Goal: Task Accomplishment & Management: Complete application form

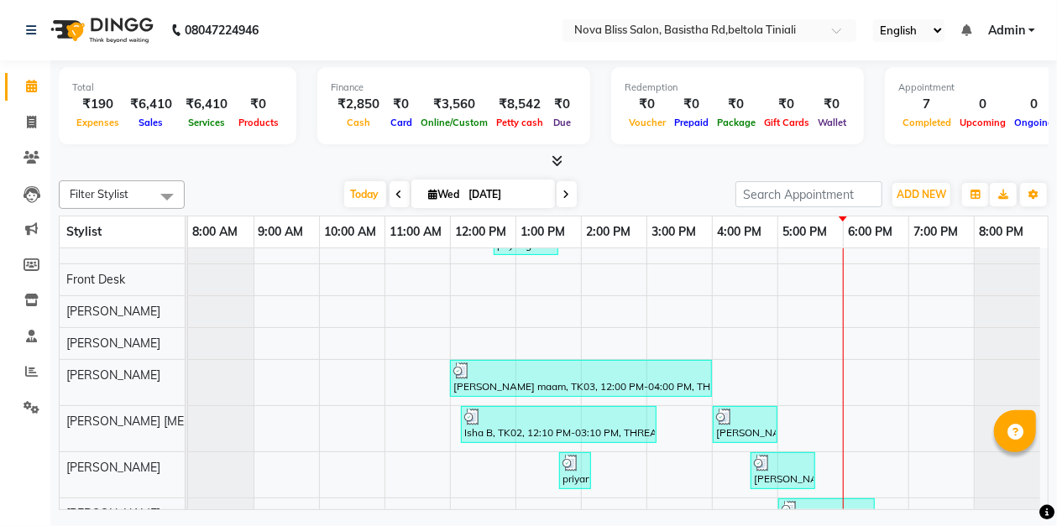
scroll to position [92, 0]
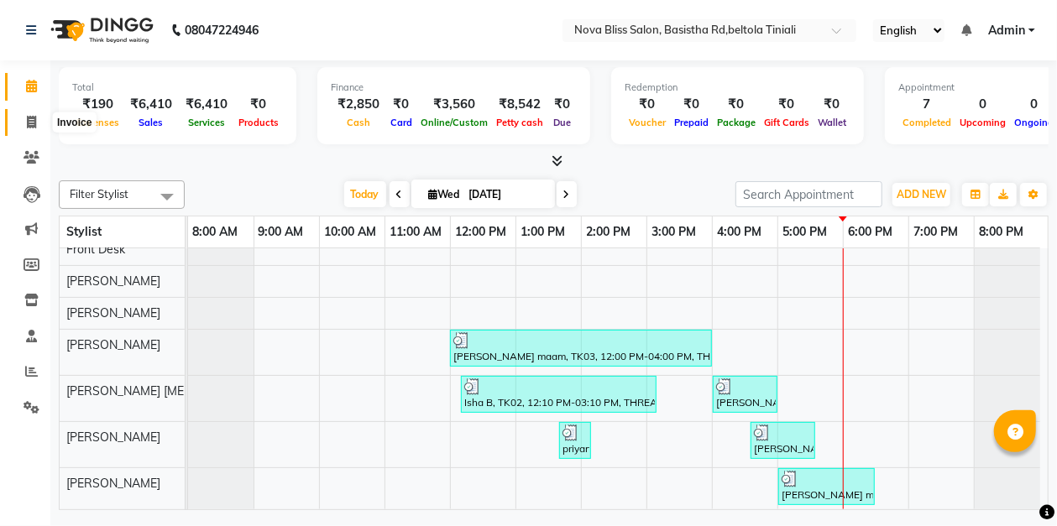
click at [32, 121] on icon at bounding box center [31, 122] width 9 height 13
select select "service"
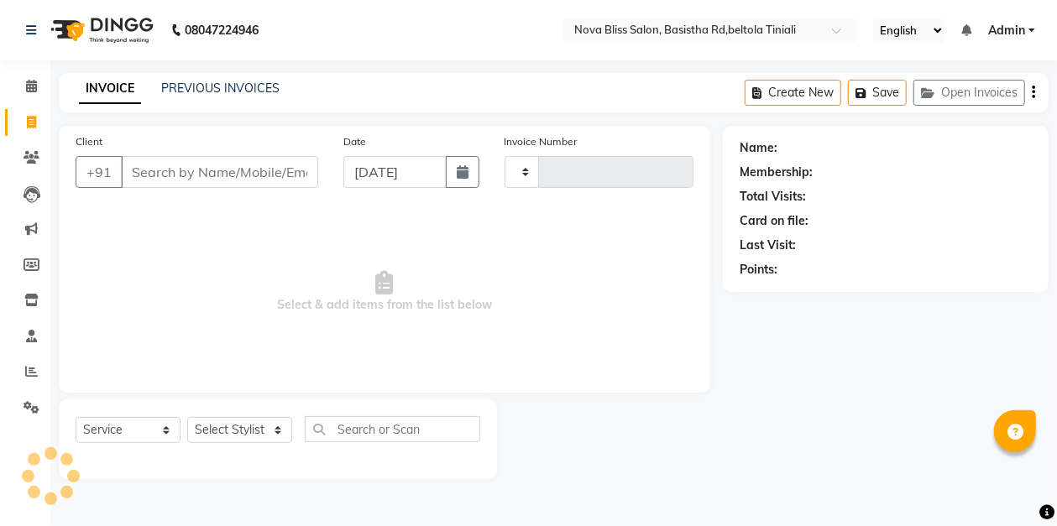
type input "0856"
select select "6211"
click at [214, 428] on select "Select Stylist" at bounding box center [239, 430] width 105 height 26
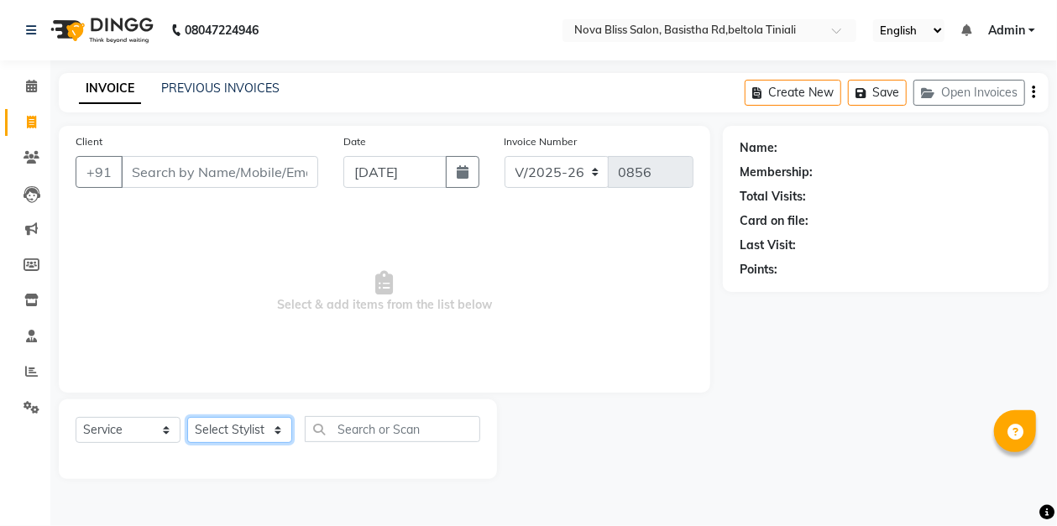
click at [221, 423] on select "Select Stylist [PERSON_NAME] [PERSON_NAME] [PERSON_NAME] Dip [PERSON_NAME] jara…" at bounding box center [239, 430] width 105 height 26
click at [217, 429] on select "Select Stylist [PERSON_NAME] [PERSON_NAME] [PERSON_NAME] Dip [PERSON_NAME] jara…" at bounding box center [239, 430] width 105 height 26
select select "89432"
click at [187, 417] on select "Select Stylist [PERSON_NAME] [PERSON_NAME] [PERSON_NAME] Dip [PERSON_NAME] jara…" at bounding box center [239, 430] width 105 height 26
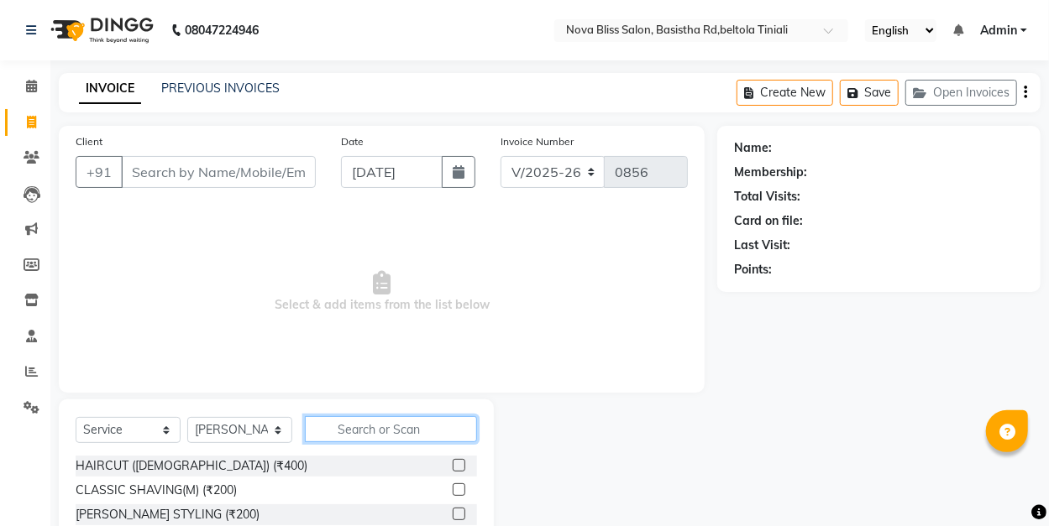
click at [369, 430] on input "text" at bounding box center [391, 429] width 172 height 26
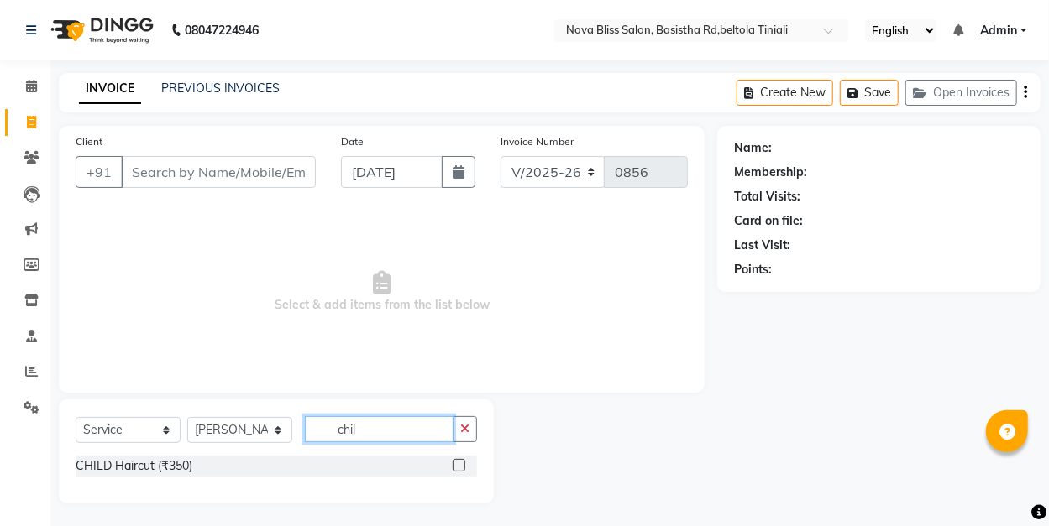
type input "chil"
click at [453, 464] on label at bounding box center [459, 465] width 13 height 13
click at [453, 464] on input "checkbox" at bounding box center [458, 466] width 11 height 11
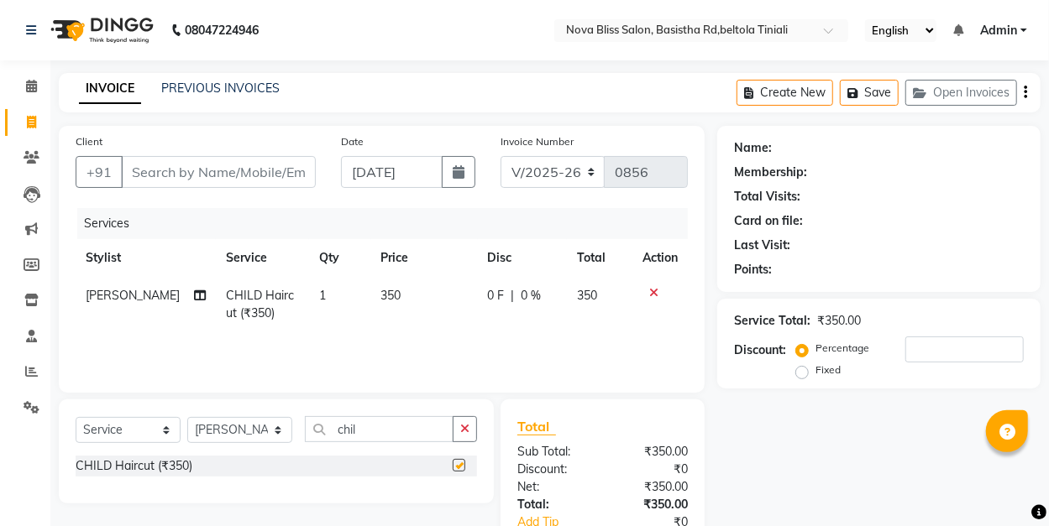
checkbox input "false"
click at [277, 166] on input "Client" at bounding box center [218, 172] width 195 height 32
click at [230, 169] on input "Client" at bounding box center [218, 172] width 195 height 32
type input "9"
type input "0"
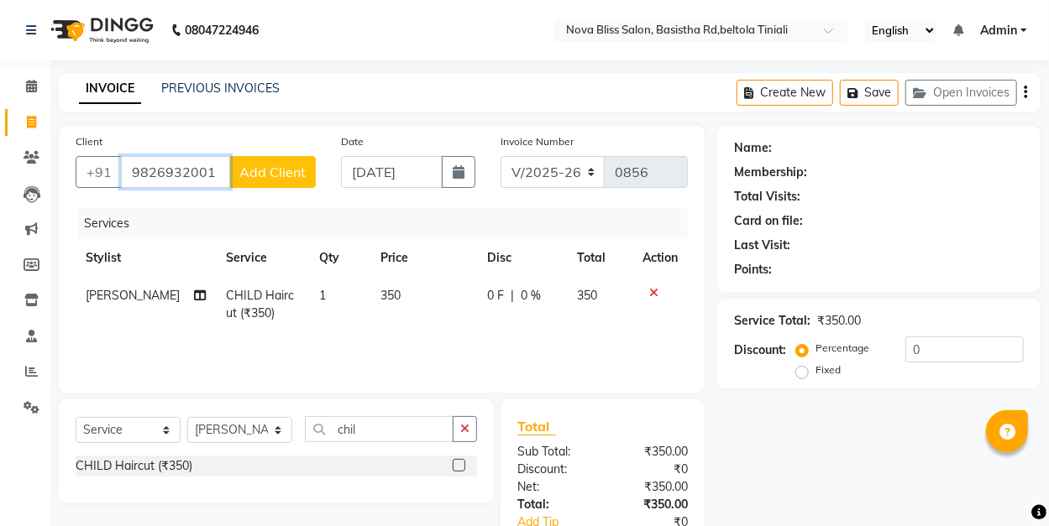
type input "9826932001"
click at [287, 166] on span "Add Client" at bounding box center [272, 172] width 66 height 17
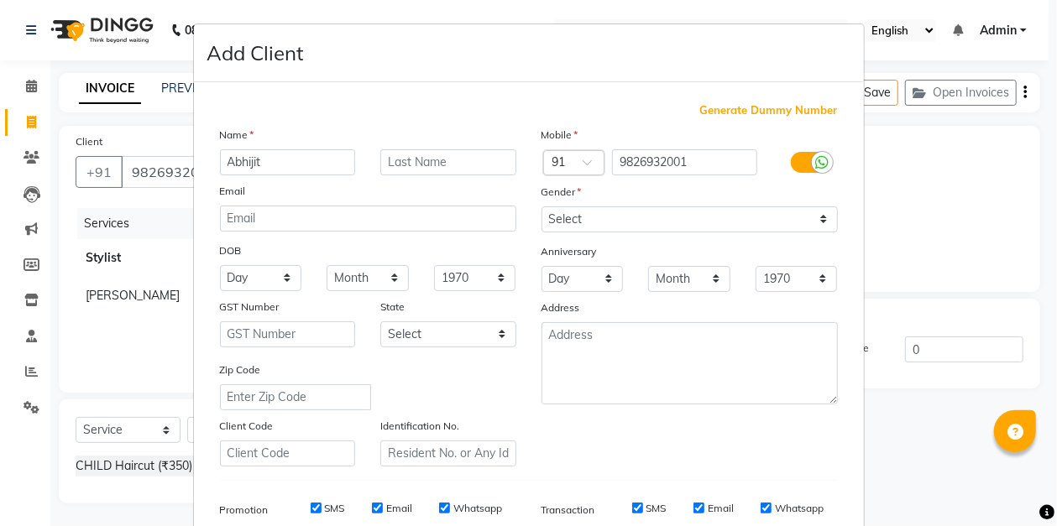
click at [260, 160] on input "Abhijit" at bounding box center [288, 162] width 136 height 26
type input "[PERSON_NAME]"
click at [432, 168] on input "text" at bounding box center [448, 162] width 136 height 26
type input "[PERSON_NAME]"
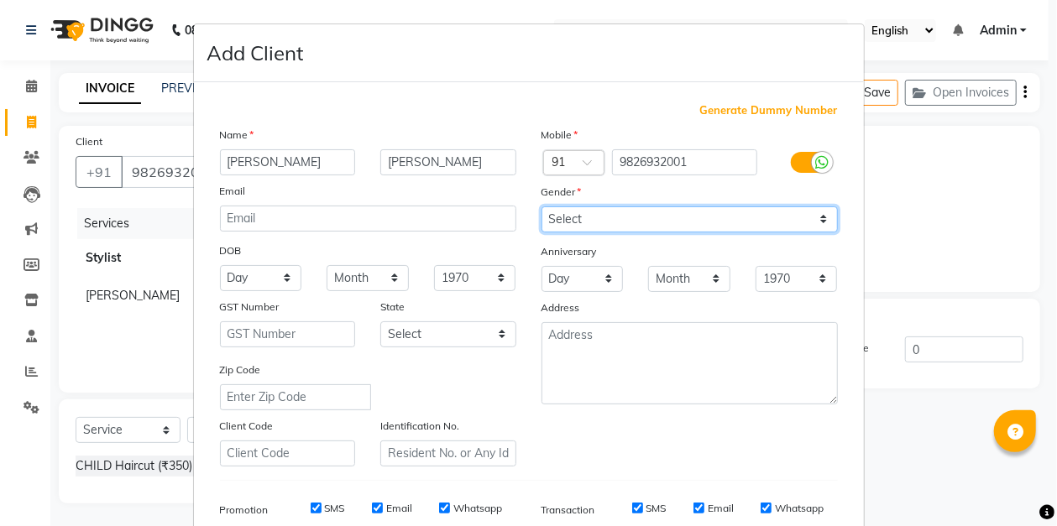
click at [586, 212] on select "Select [DEMOGRAPHIC_DATA] [DEMOGRAPHIC_DATA] Other Prefer Not To Say" at bounding box center [690, 220] width 296 height 26
select select "[DEMOGRAPHIC_DATA]"
click at [542, 207] on select "Select [DEMOGRAPHIC_DATA] [DEMOGRAPHIC_DATA] Other Prefer Not To Say" at bounding box center [690, 220] width 296 height 26
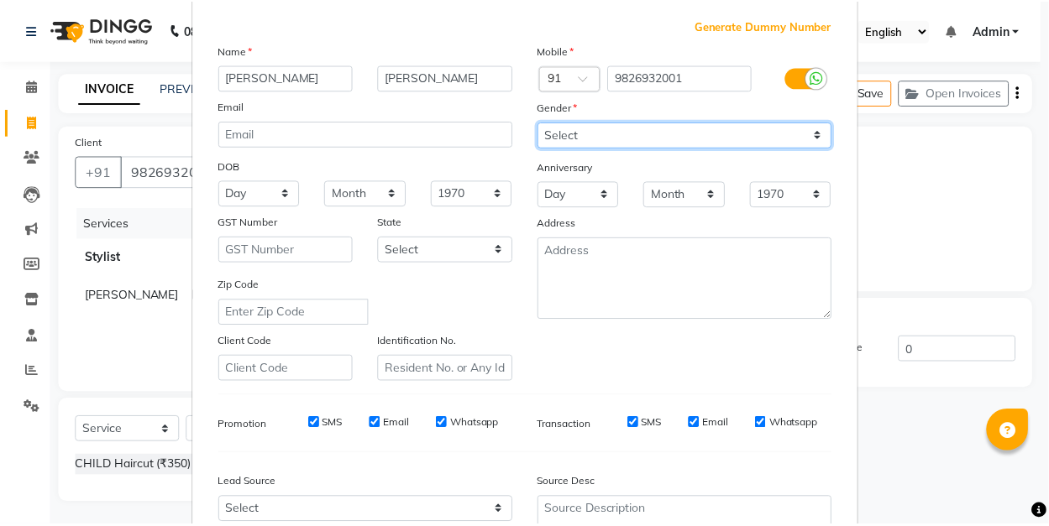
scroll to position [246, 0]
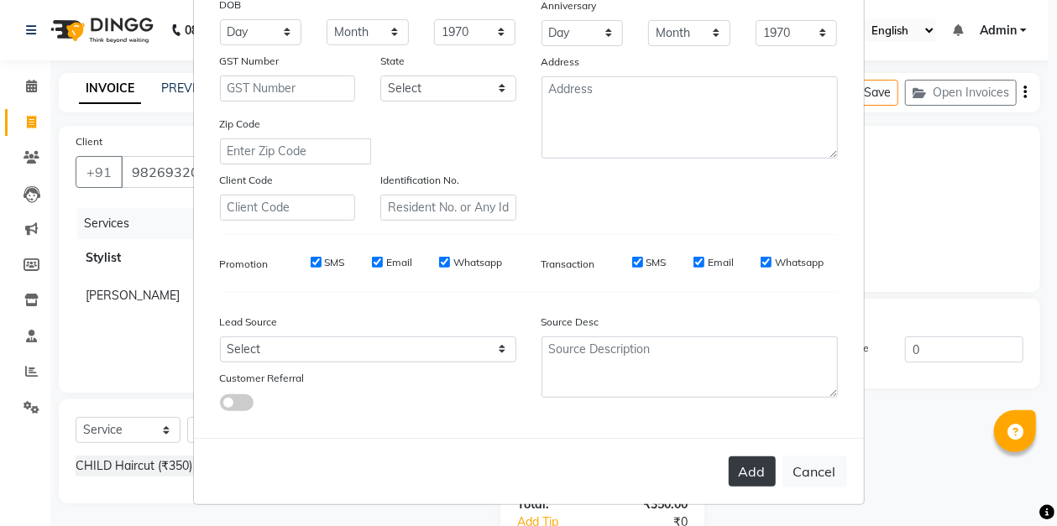
click at [743, 469] on button "Add" at bounding box center [752, 472] width 47 height 30
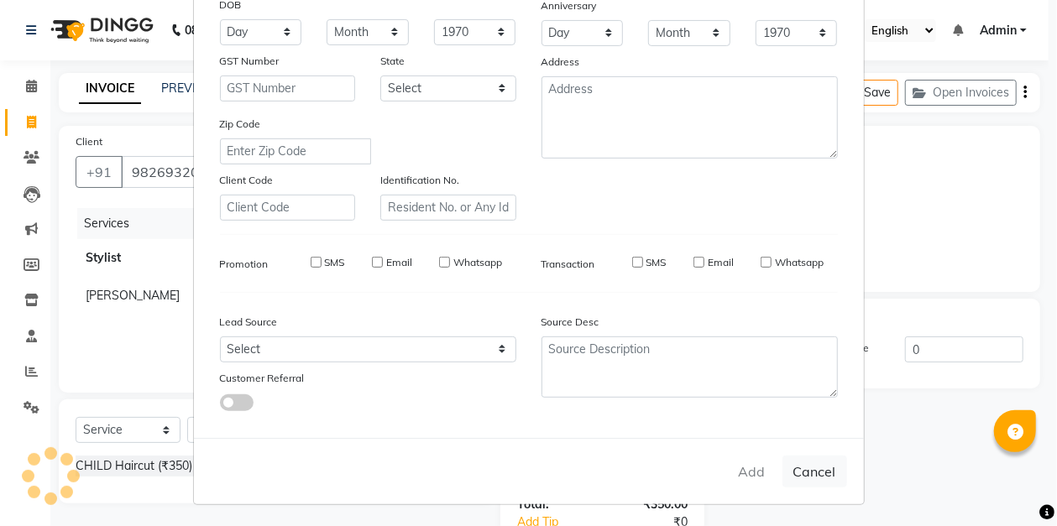
select select
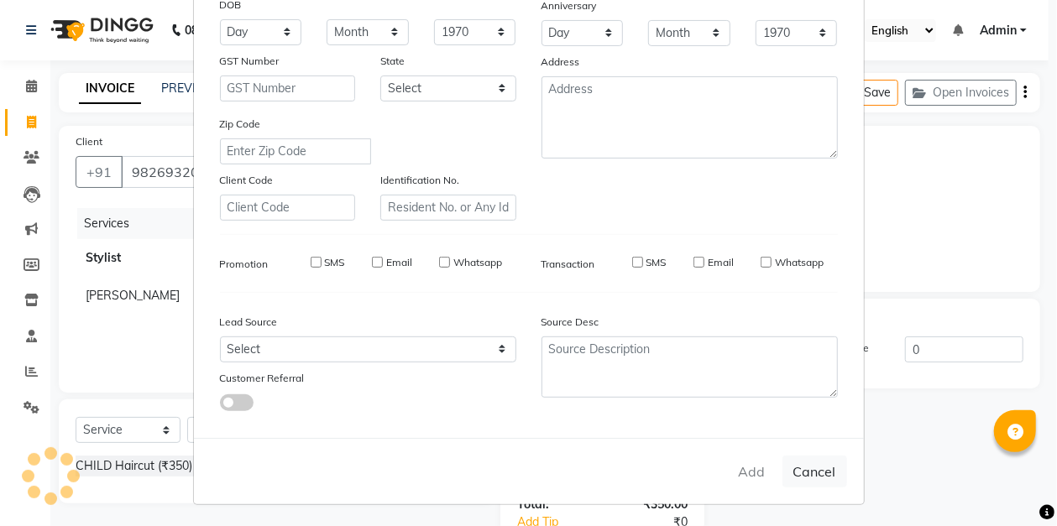
select select
checkbox input "false"
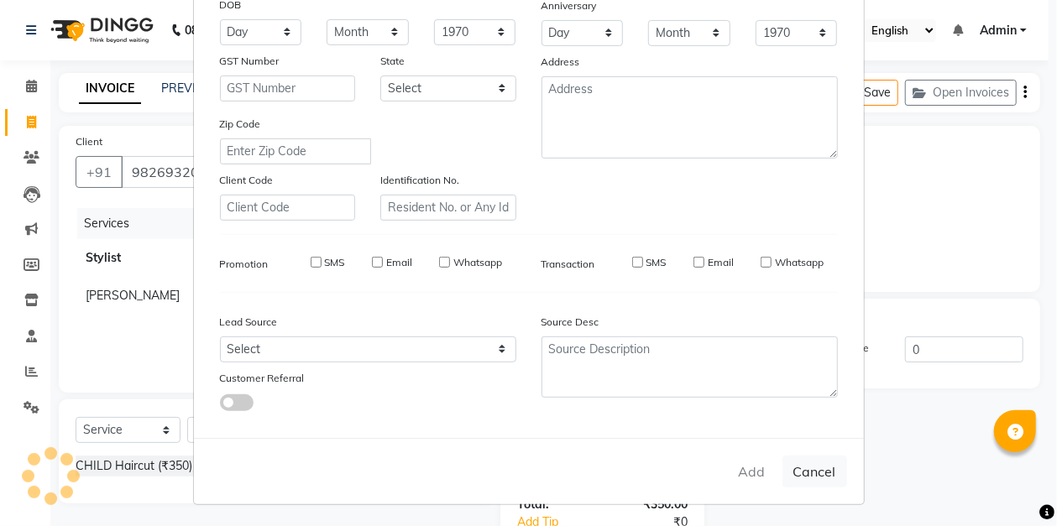
checkbox input "false"
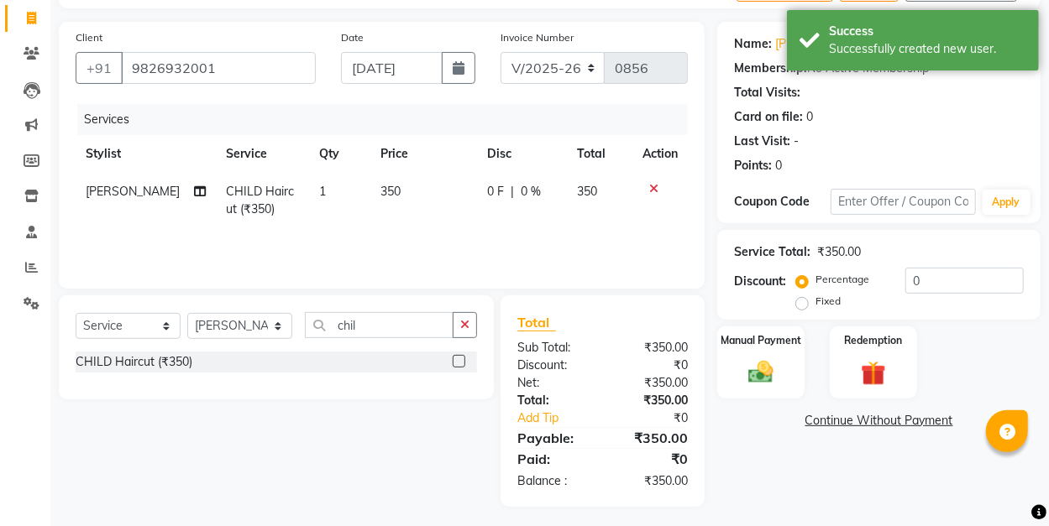
scroll to position [109, 0]
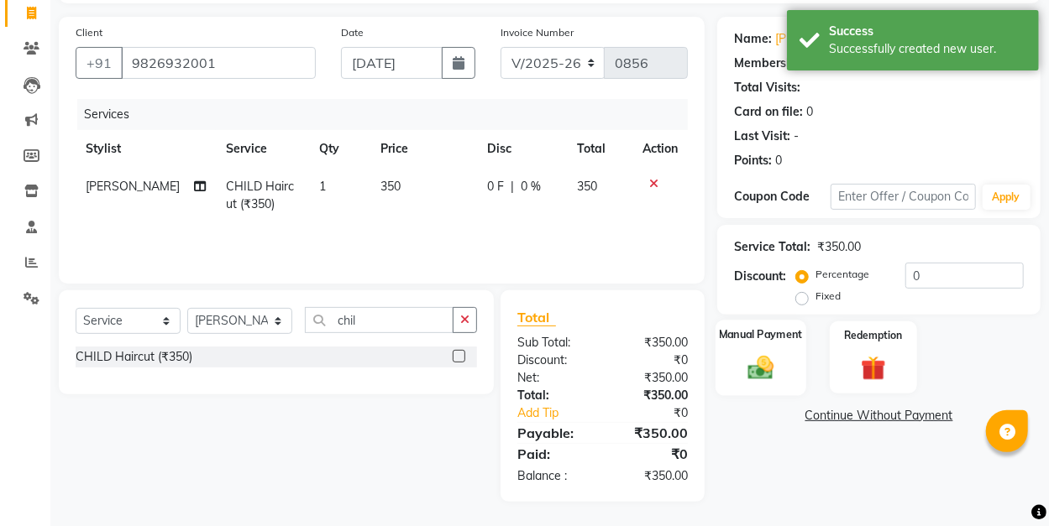
click at [744, 350] on div "Manual Payment" at bounding box center [760, 358] width 91 height 76
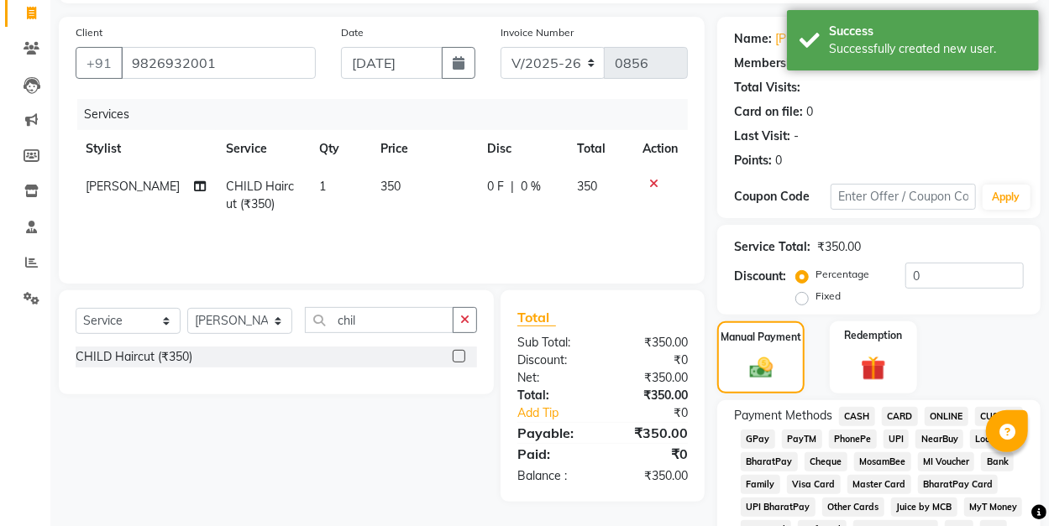
click at [757, 437] on span "GPay" at bounding box center [758, 439] width 34 height 19
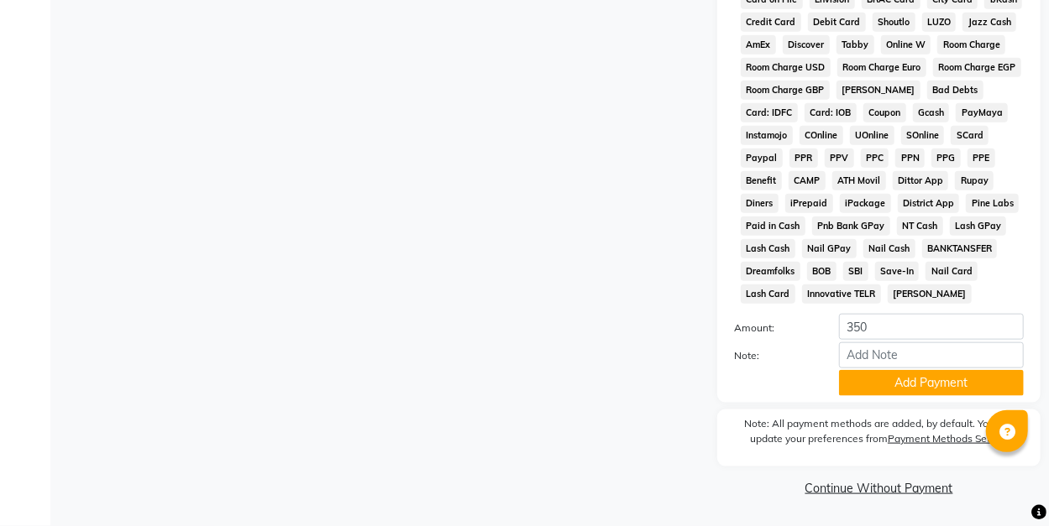
scroll to position [804, 0]
click at [940, 383] on button "Add Payment" at bounding box center [931, 383] width 185 height 26
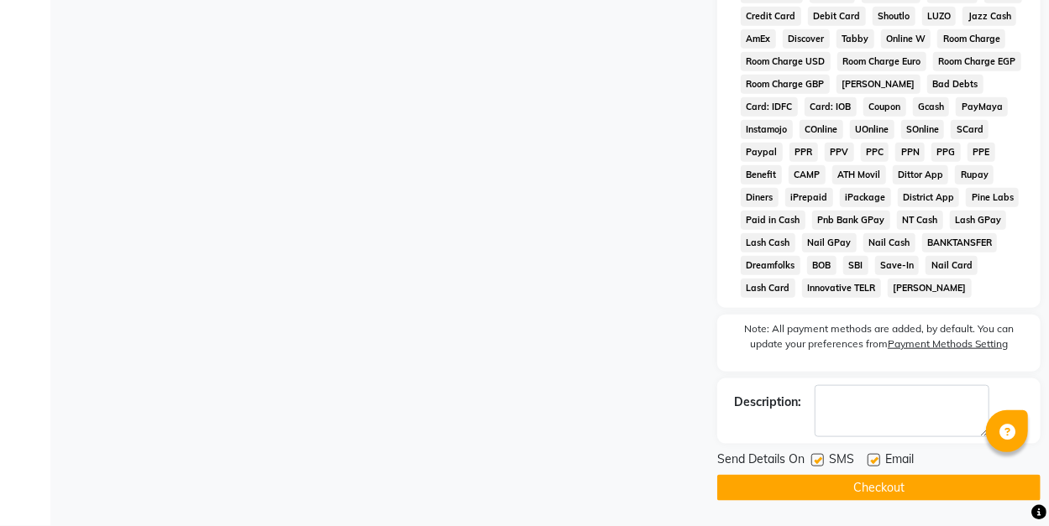
scroll to position [809, 0]
click at [926, 486] on button "Checkout" at bounding box center [878, 488] width 323 height 26
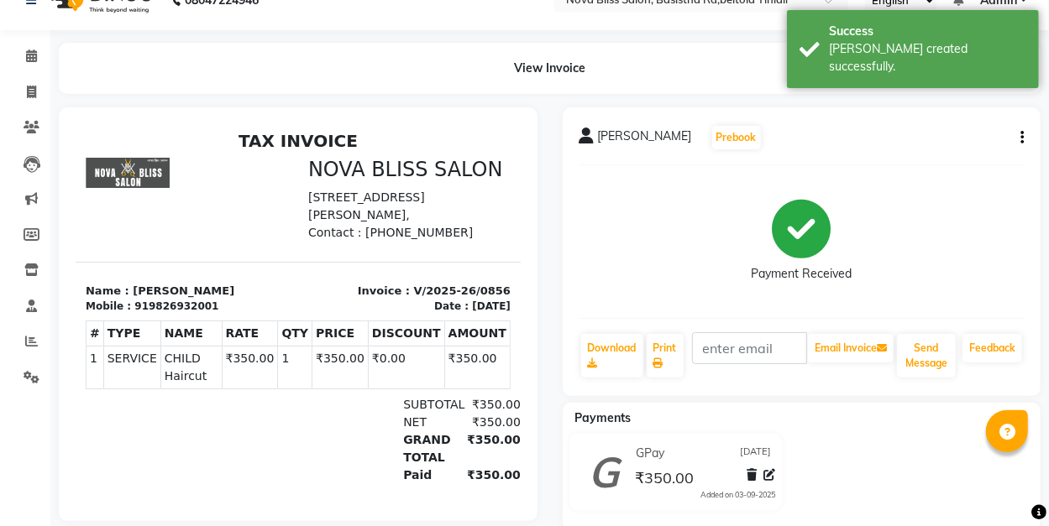
scroll to position [59, 0]
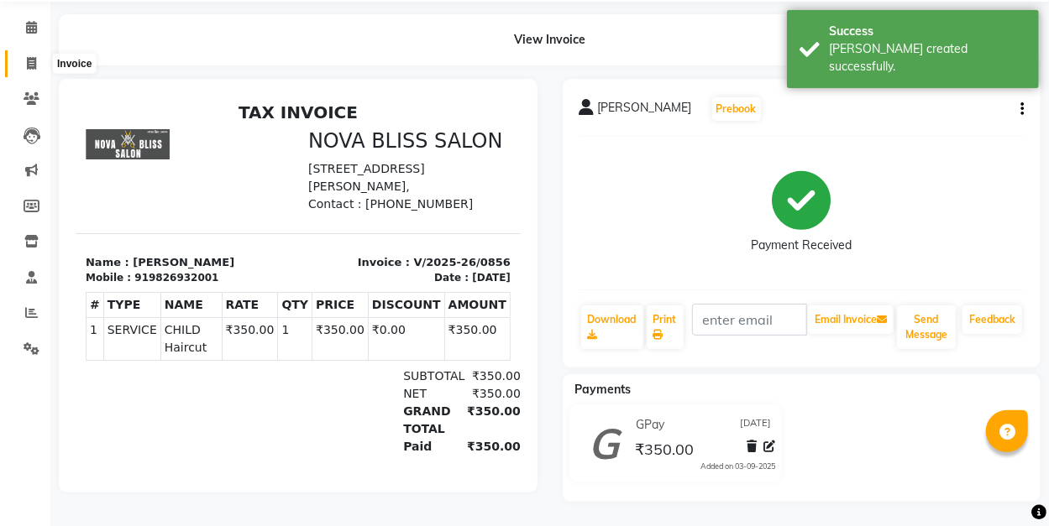
click at [35, 60] on icon at bounding box center [31, 63] width 9 height 13
select select "service"
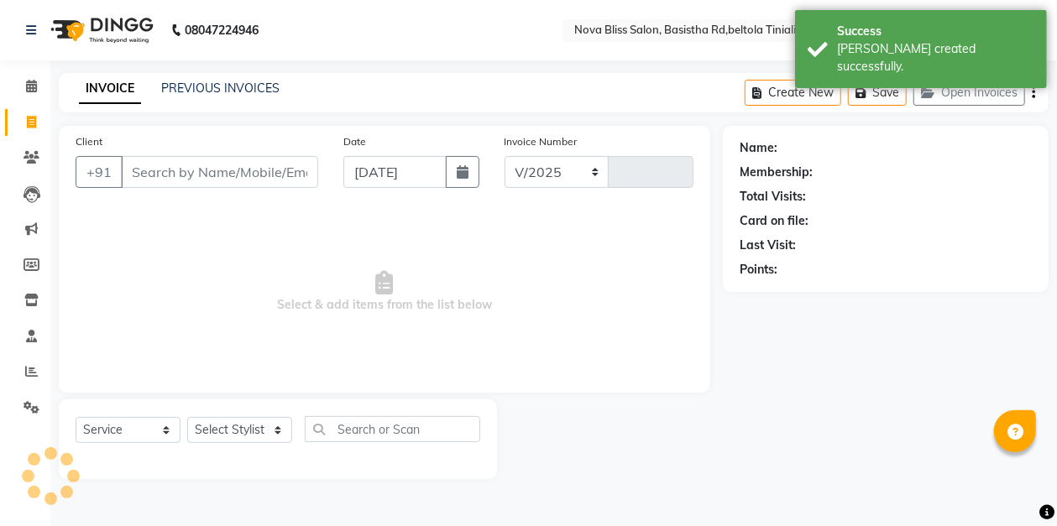
select select "6211"
type input "0857"
click at [30, 84] on icon at bounding box center [31, 86] width 11 height 13
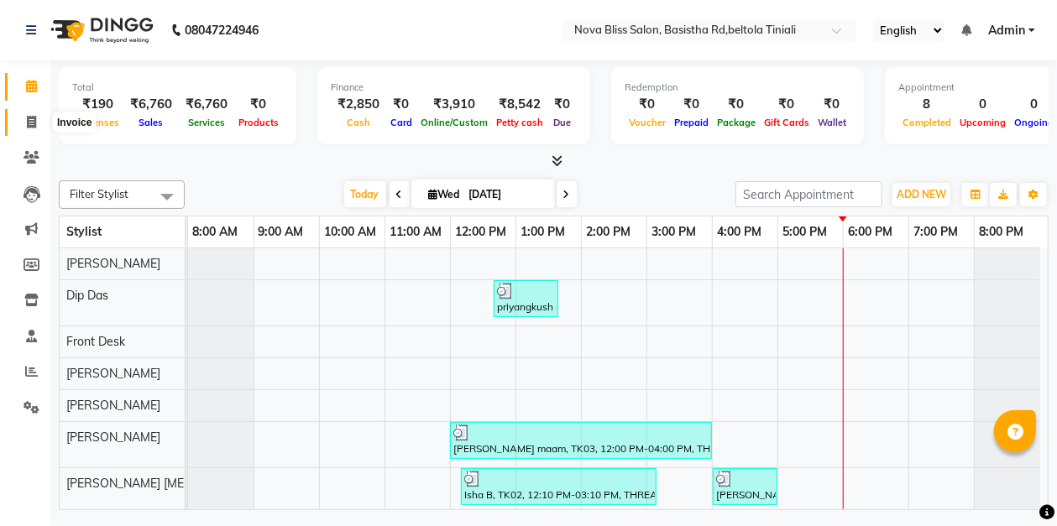
click at [35, 121] on icon at bounding box center [31, 122] width 9 height 13
select select "service"
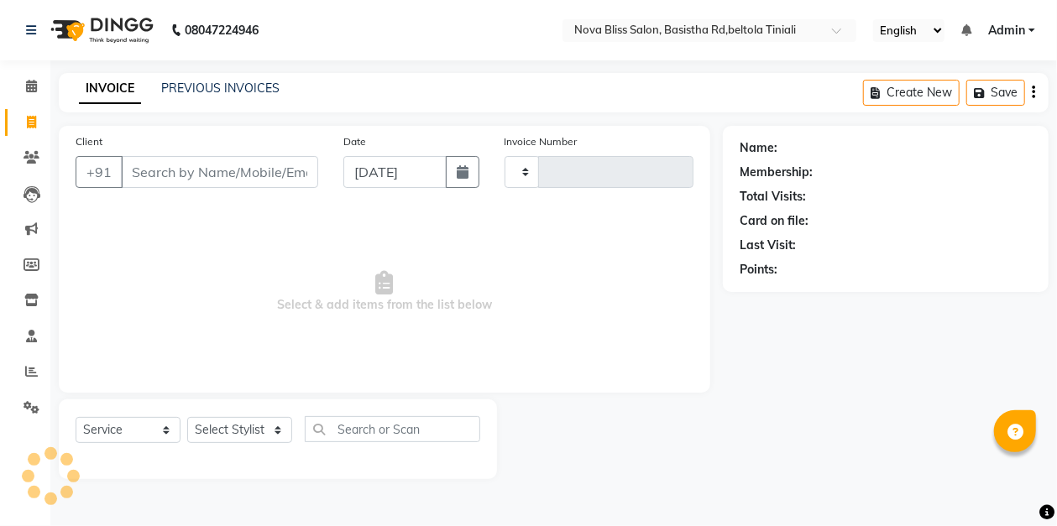
type input "0857"
select select "6211"
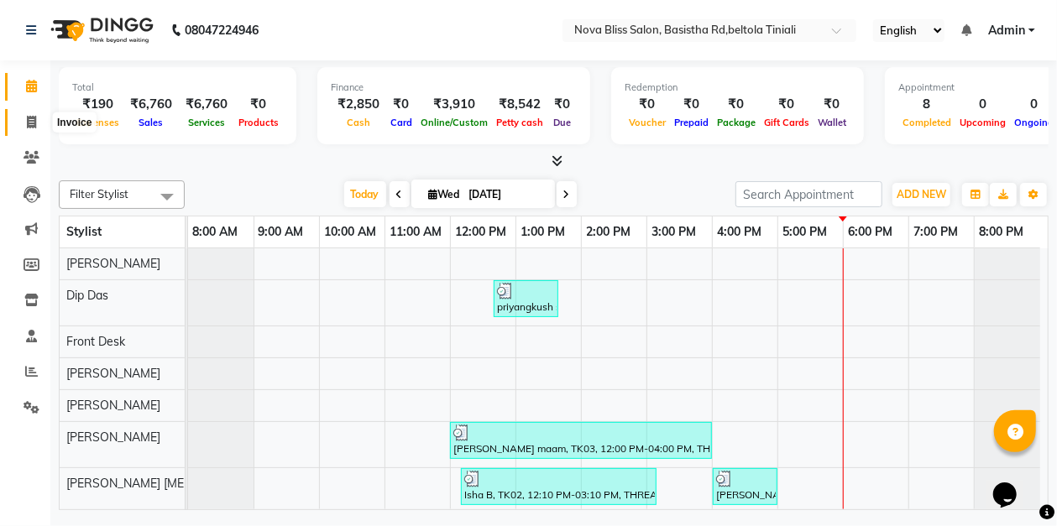
click at [28, 122] on icon at bounding box center [31, 122] width 9 height 13
select select "service"
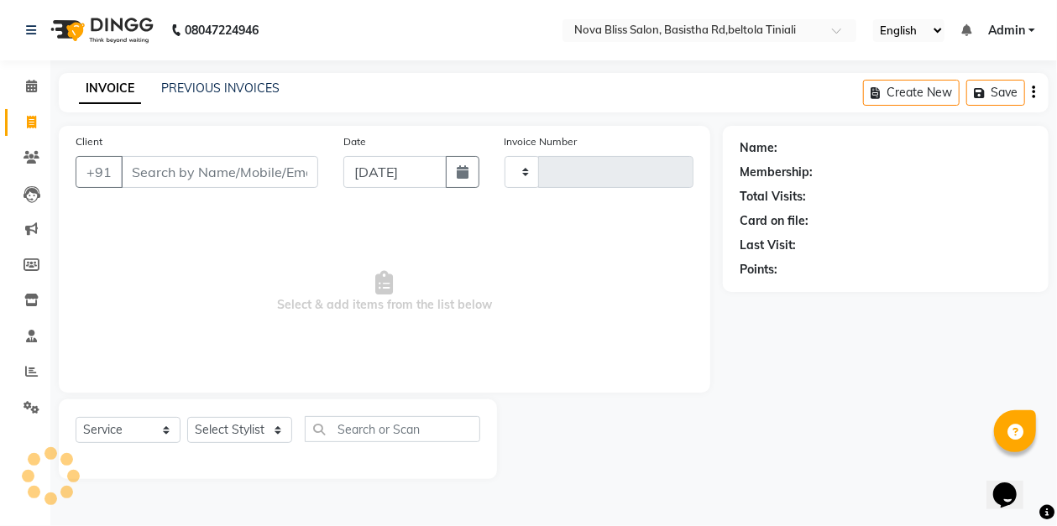
type input "0857"
select select "6211"
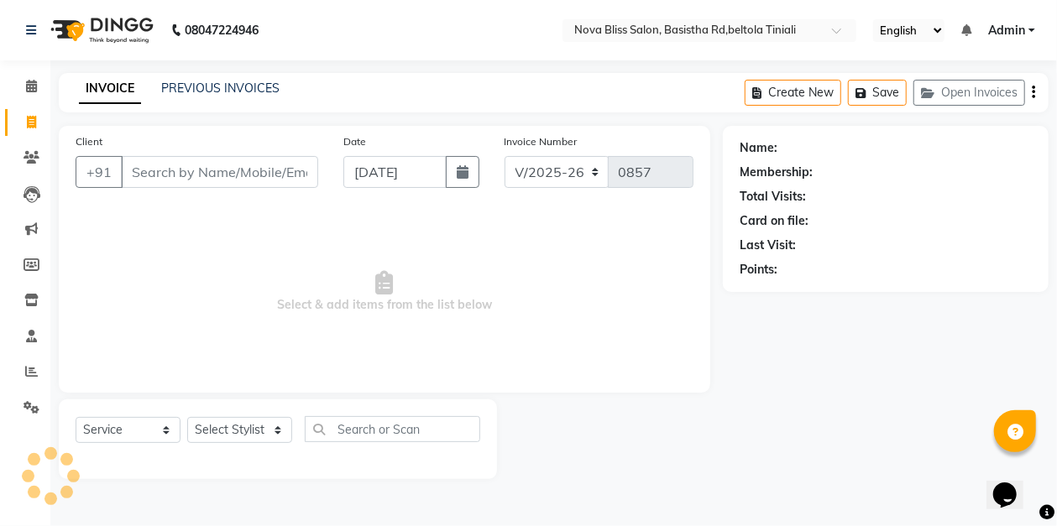
drag, startPoint x: 86, startPoint y: 284, endPoint x: 70, endPoint y: 296, distance: 19.8
click at [69, 292] on div "Client +91 Date 03-09-2025 Invoice Number V/2025 V/2025-26 0857 Select & add it…" at bounding box center [385, 259] width 652 height 267
click at [29, 411] on icon at bounding box center [32, 407] width 16 height 13
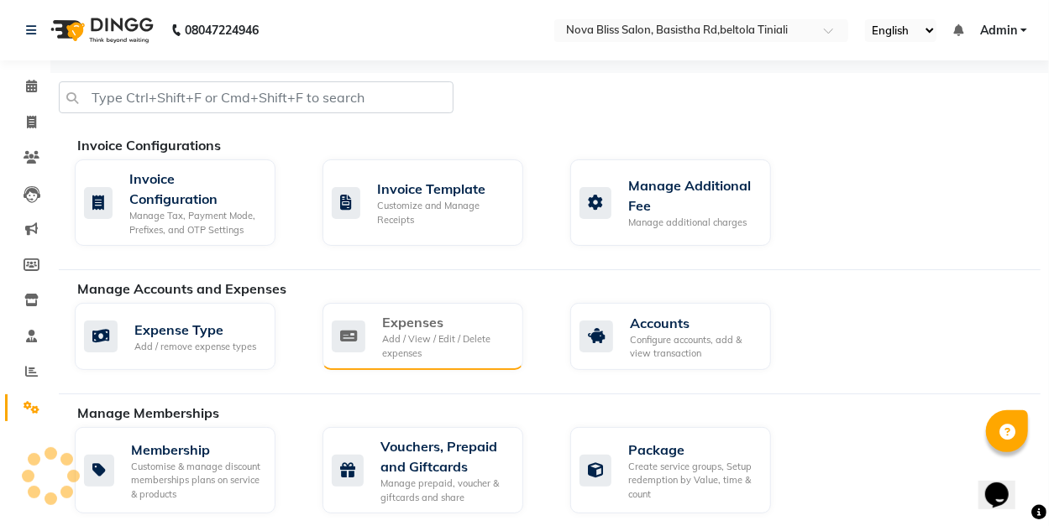
click at [437, 338] on div "Add / View / Edit / Delete expenses" at bounding box center [446, 346] width 128 height 28
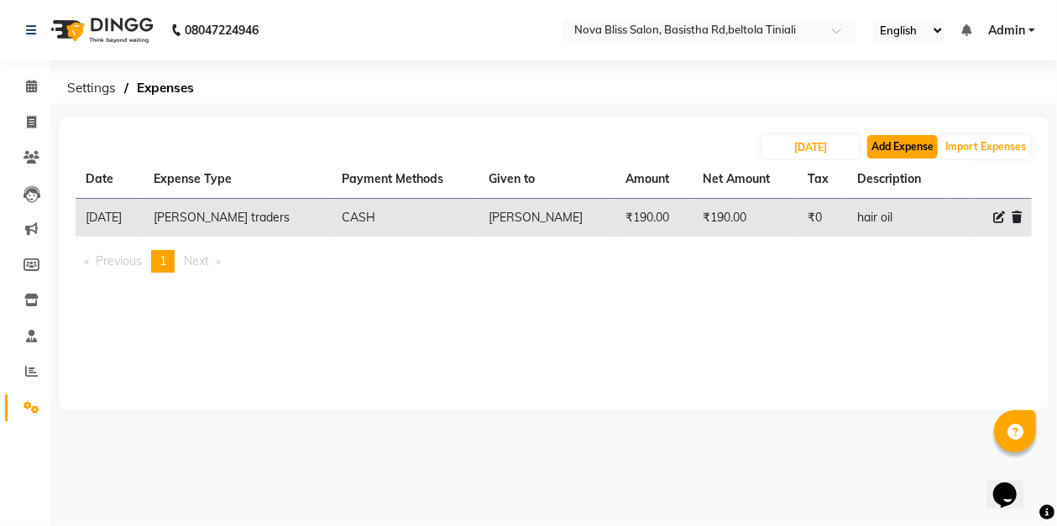
click at [905, 146] on button "Add Expense" at bounding box center [902, 147] width 71 height 24
select select "1"
select select "5200"
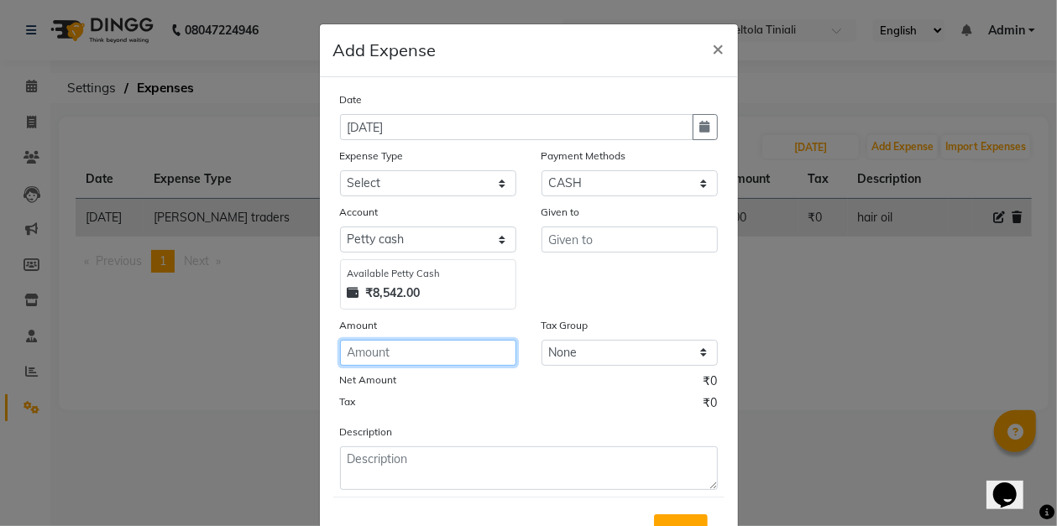
click at [391, 351] on input "number" at bounding box center [428, 353] width 176 height 26
type input "20"
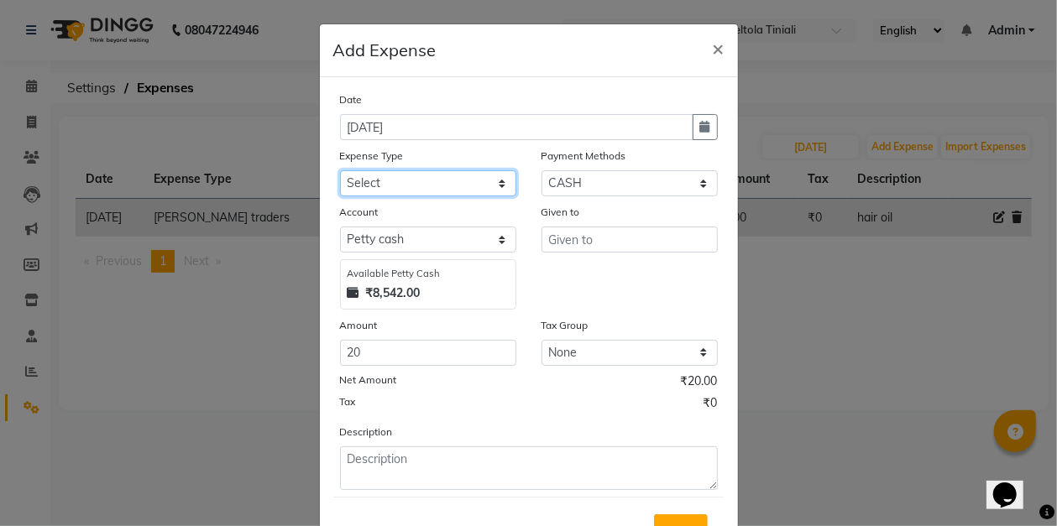
click at [384, 181] on select "Select AC repeair Advance Salary BEAUY ZONE biolume product cash return to clie…" at bounding box center [428, 183] width 176 height 26
select select "14952"
click at [340, 170] on select "Select AC repeair Advance Salary BEAUY ZONE biolume product cash return to clie…" at bounding box center [428, 183] width 176 height 26
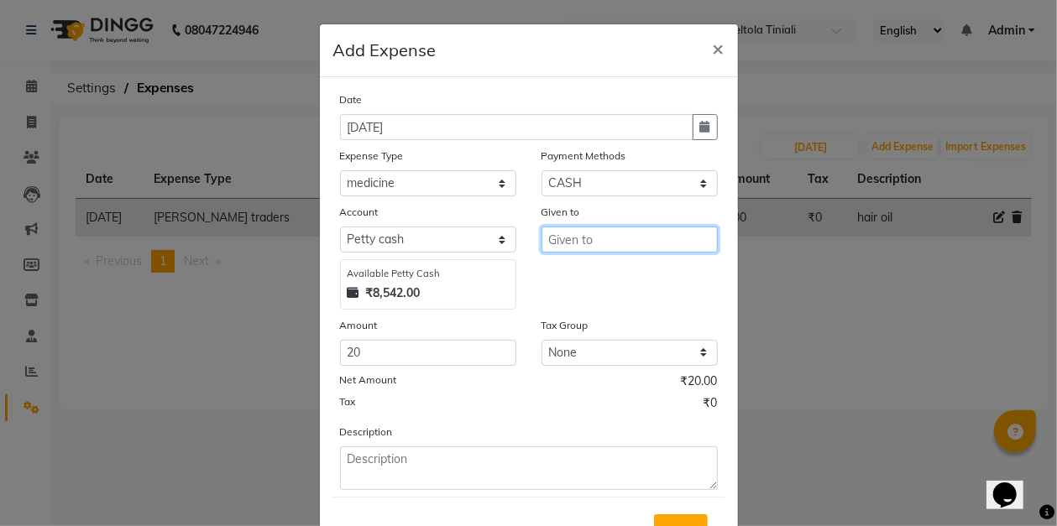
click at [586, 240] on input "text" at bounding box center [630, 240] width 176 height 26
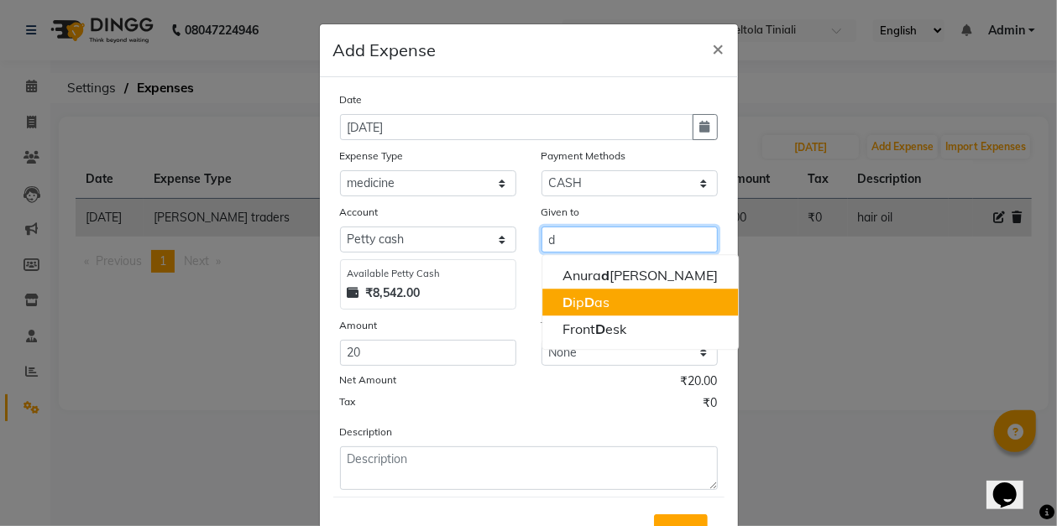
click at [608, 304] on button "D ip D as" at bounding box center [640, 302] width 196 height 27
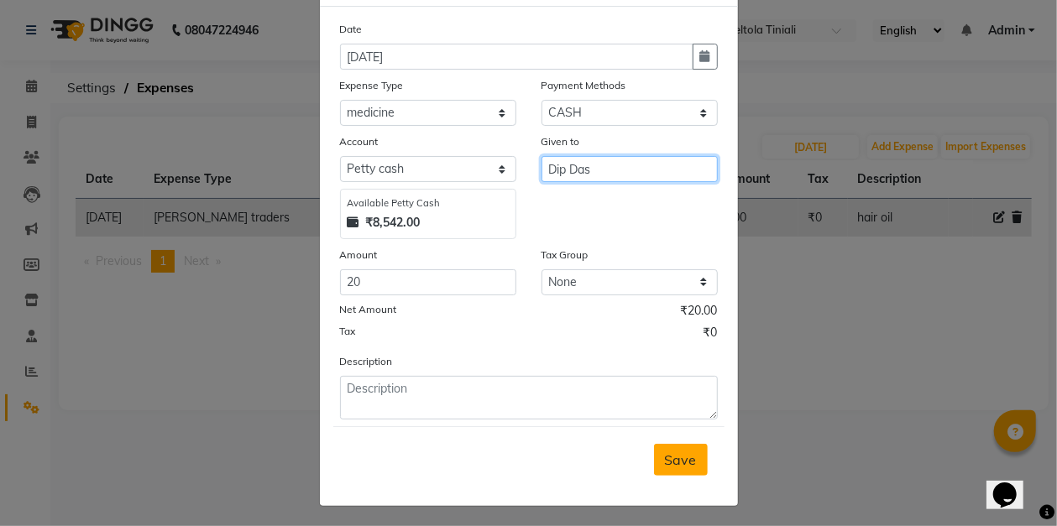
scroll to position [72, 0]
type input "Dip Das"
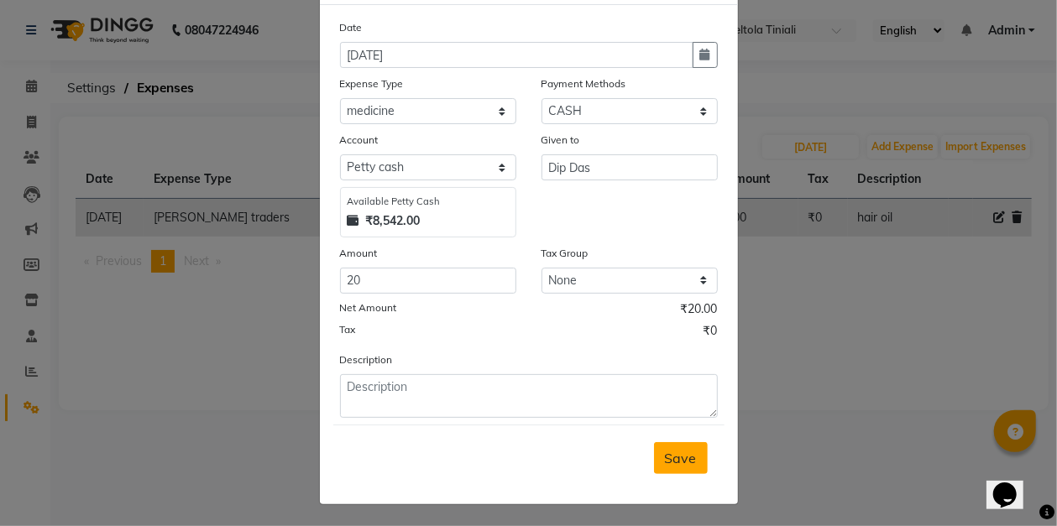
click at [685, 460] on span "Save" at bounding box center [681, 458] width 32 height 17
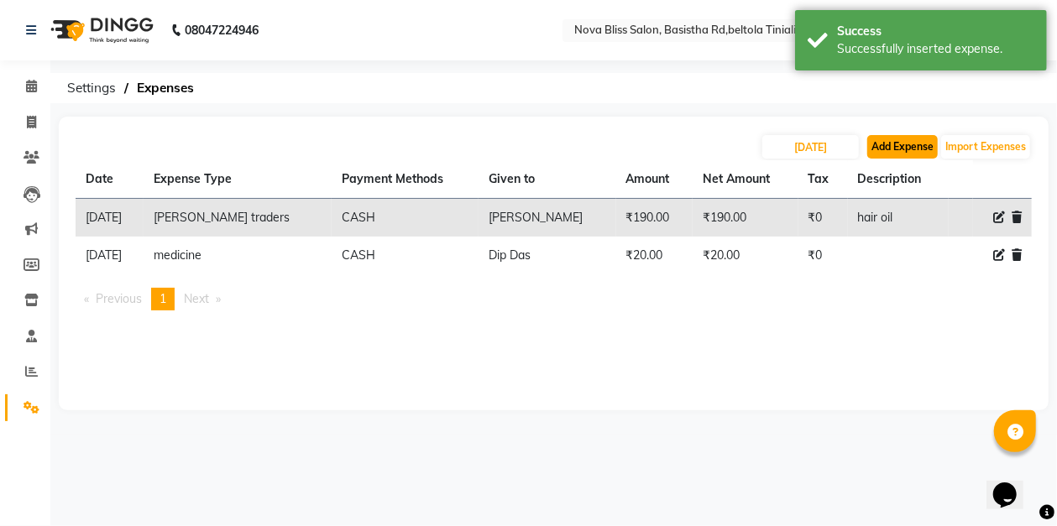
click at [919, 143] on button "Add Expense" at bounding box center [902, 147] width 71 height 24
select select "1"
select select "5200"
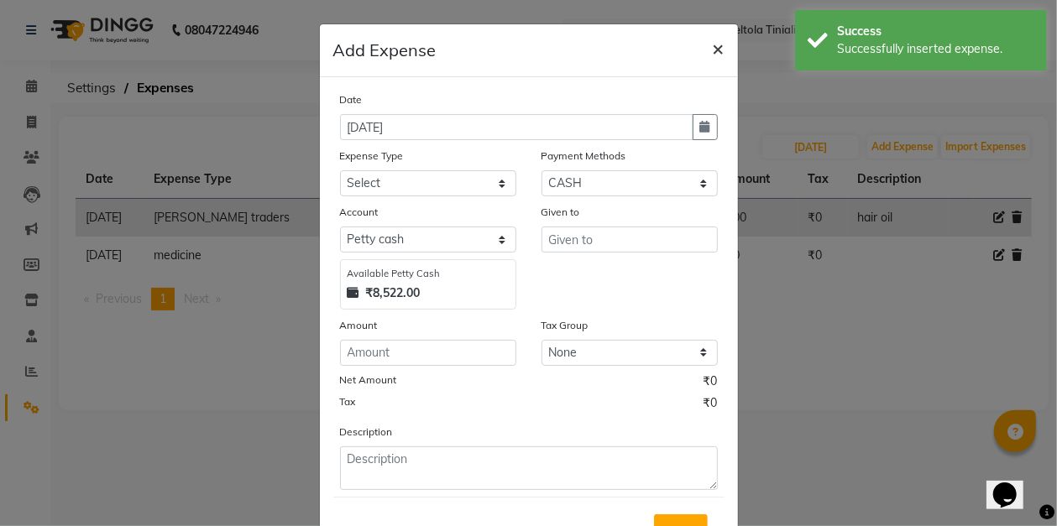
click at [716, 46] on span "×" at bounding box center [719, 47] width 12 height 25
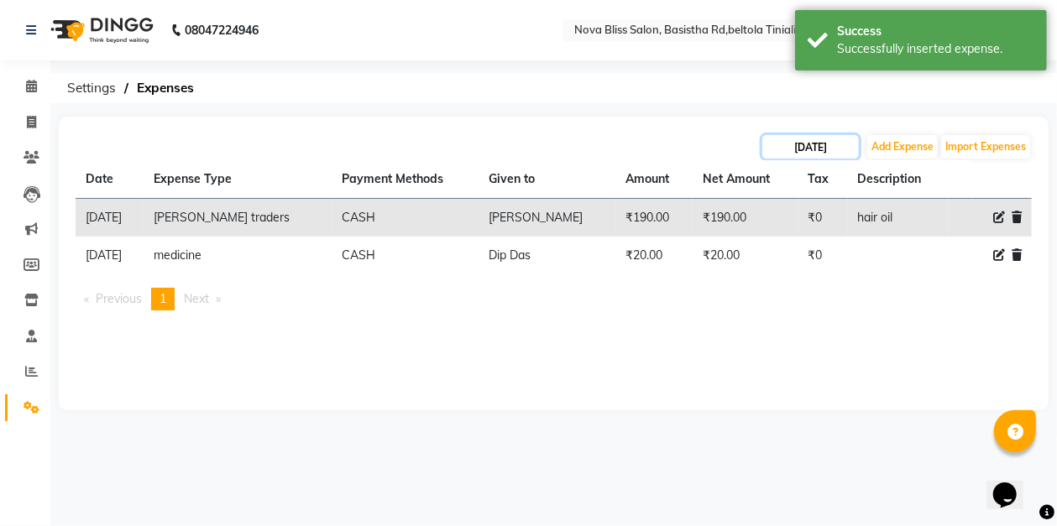
click at [791, 144] on input "[DATE]" at bounding box center [810, 147] width 97 height 24
select select "9"
select select "2025"
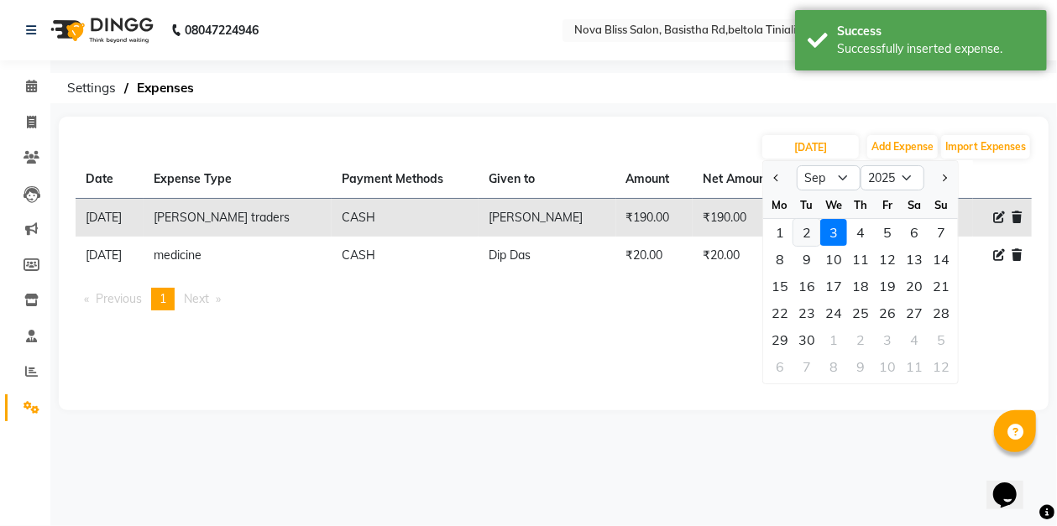
click at [808, 230] on div "2" at bounding box center [806, 232] width 27 height 27
type input "02-09-2025"
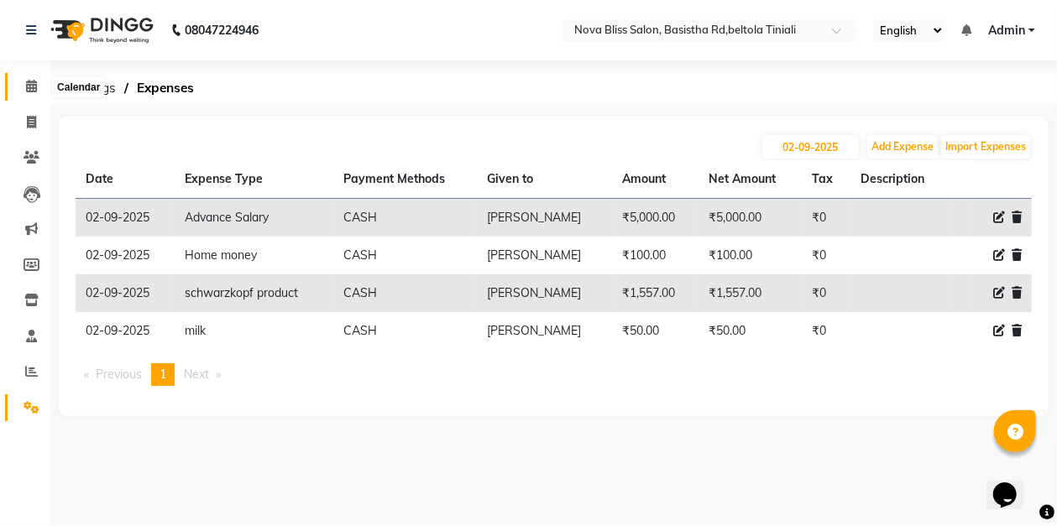
click at [32, 84] on icon at bounding box center [31, 86] width 11 height 13
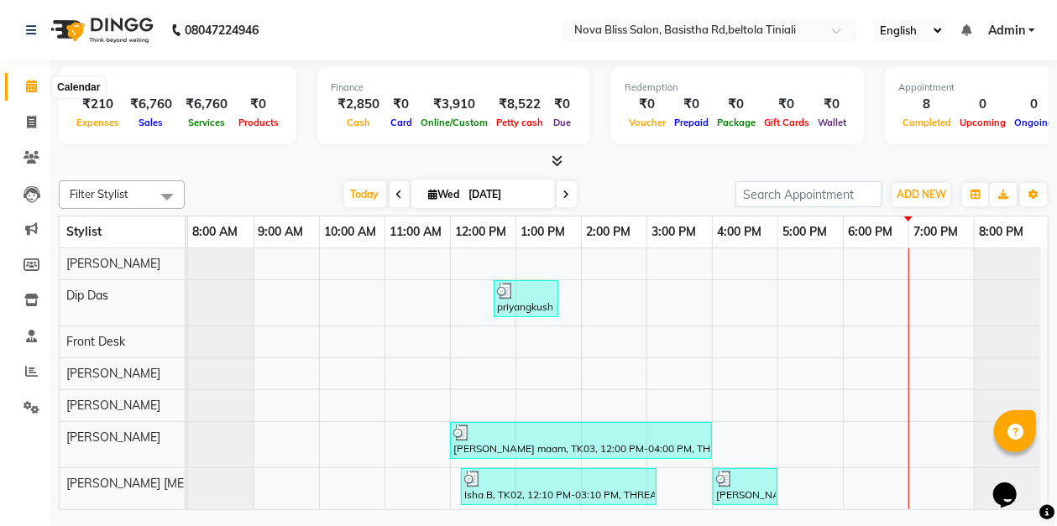
click at [30, 89] on icon at bounding box center [31, 86] width 11 height 13
click at [25, 123] on span at bounding box center [31, 122] width 29 height 19
select select "service"
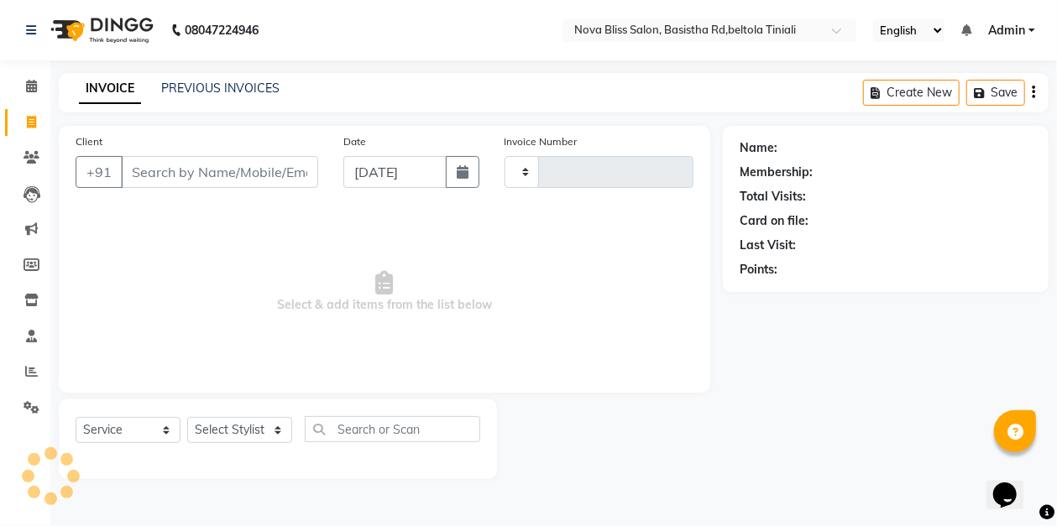
type input "0857"
select select "6211"
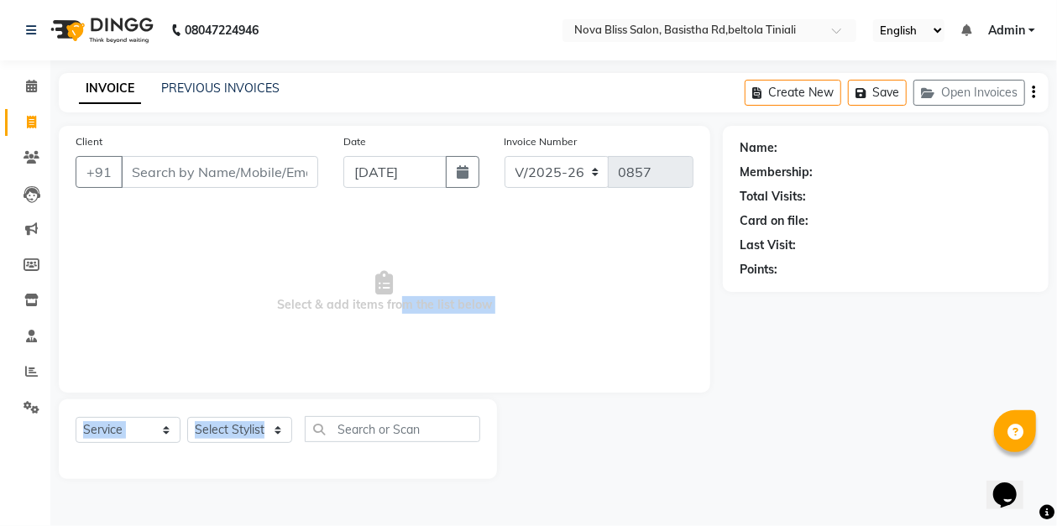
drag, startPoint x: 400, startPoint y: 356, endPoint x: 423, endPoint y: 373, distance: 28.2
click at [430, 390] on div "Client +91 Date 03-09-2025 Invoice Number V/2025 V/2025-26 0857 Select & add it…" at bounding box center [385, 259] width 652 height 267
click at [20, 87] on span at bounding box center [31, 86] width 29 height 19
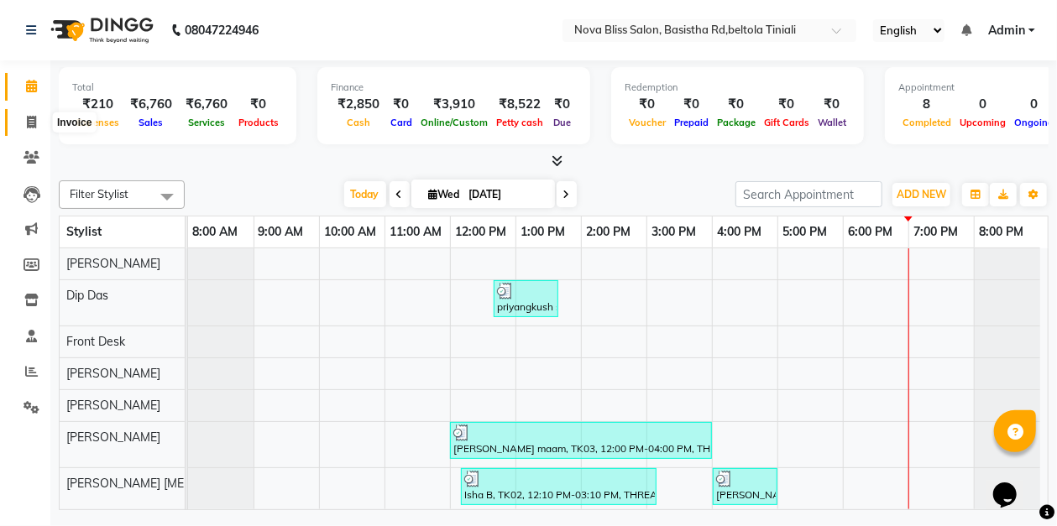
click at [34, 123] on icon at bounding box center [31, 122] width 9 height 13
select select "service"
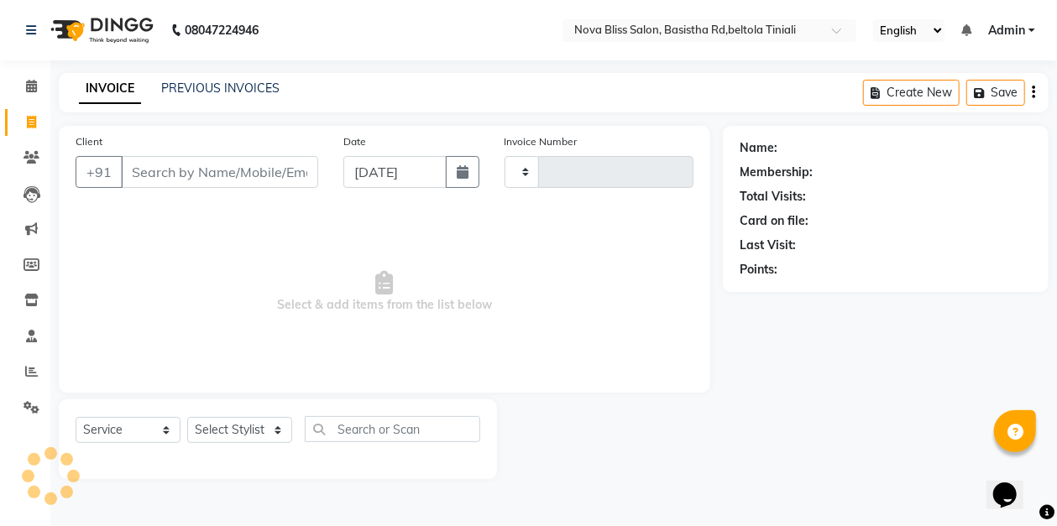
type input "0857"
select select "6211"
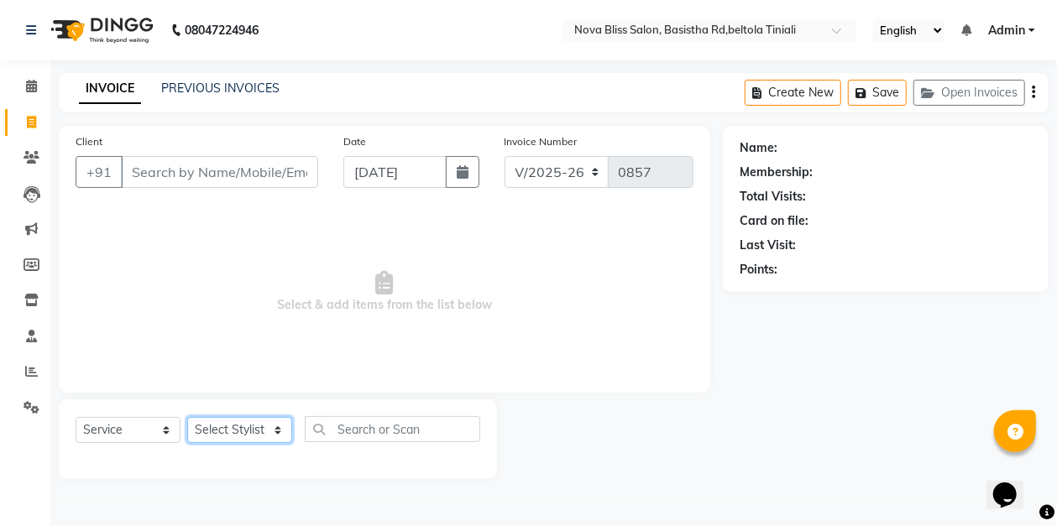
click at [243, 430] on select "Select Stylist [PERSON_NAME] [PERSON_NAME] [PERSON_NAME] Dip [PERSON_NAME] jara…" at bounding box center [239, 430] width 105 height 26
select select "89432"
click at [187, 417] on select "Select Stylist [PERSON_NAME] [PERSON_NAME] [PERSON_NAME] Dip [PERSON_NAME] jara…" at bounding box center [239, 430] width 105 height 26
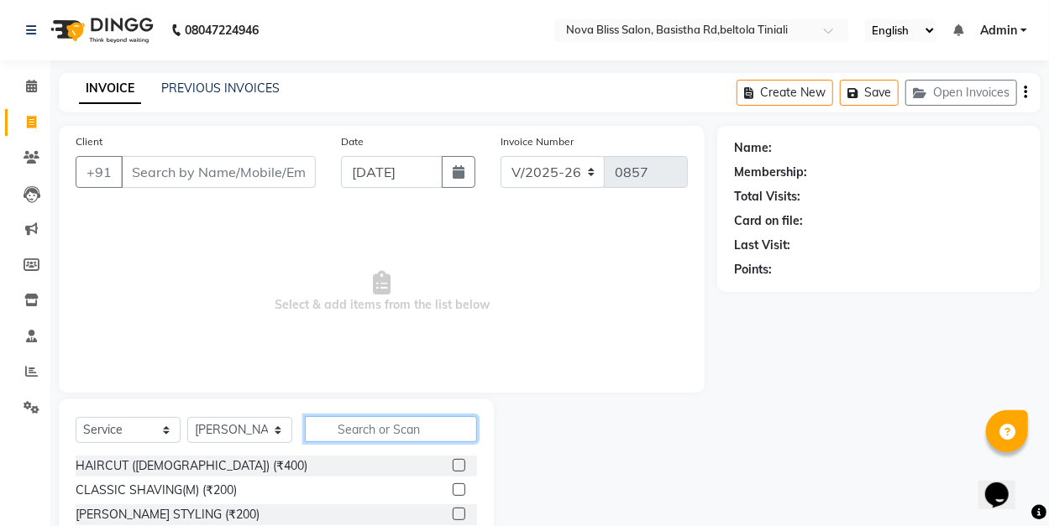
click at [383, 434] on input "text" at bounding box center [391, 429] width 172 height 26
type input "tone"
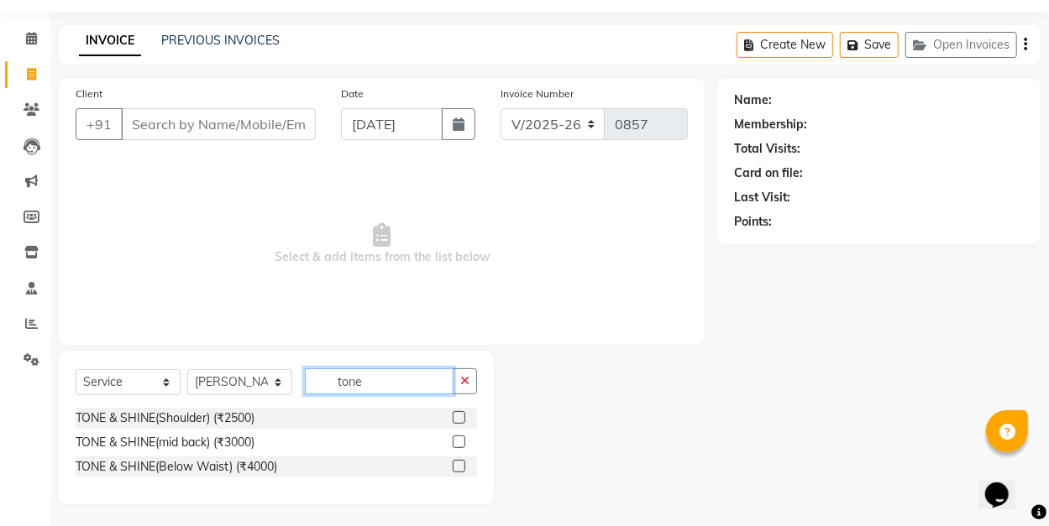
scroll to position [50, 0]
